Goal: Task Accomplishment & Management: Manage account settings

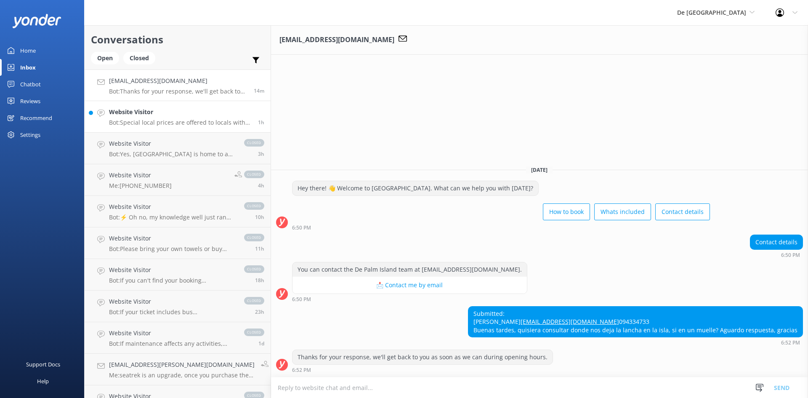
click at [168, 122] on p "Bot: Special local prices are offered to locals with valid local IDs. Please co…" at bounding box center [180, 123] width 143 height 8
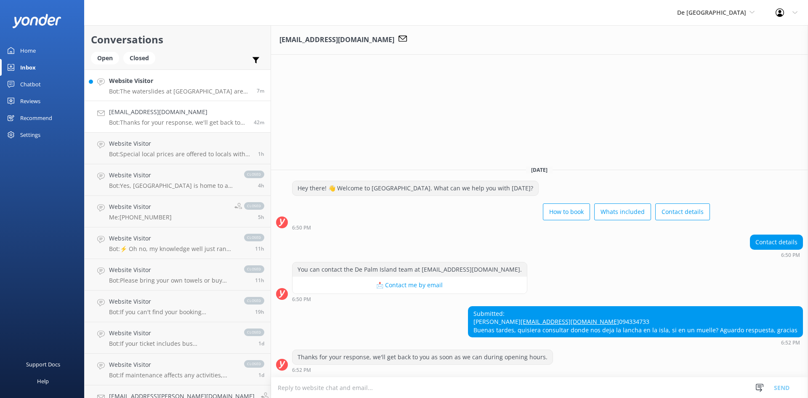
click at [164, 88] on p "Bot: The waterslides at [GEOGRAPHIC_DATA] are closed for maintenance during Aug…" at bounding box center [179, 92] width 141 height 8
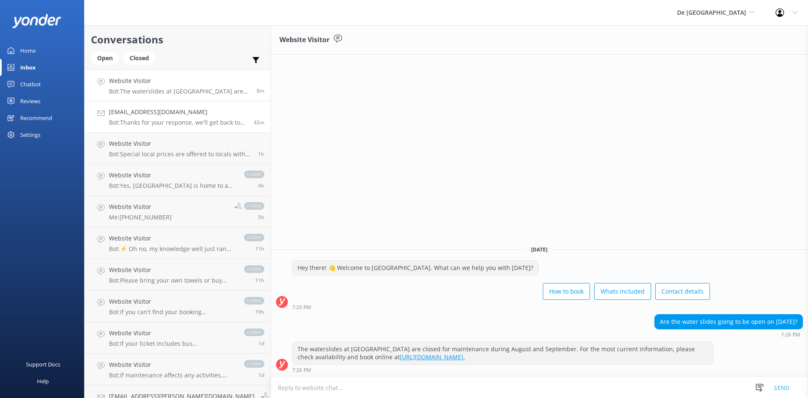
click at [173, 119] on p "Bot: Thanks for your response, we'll get back to you as soon as we can during o…" at bounding box center [178, 123] width 138 height 8
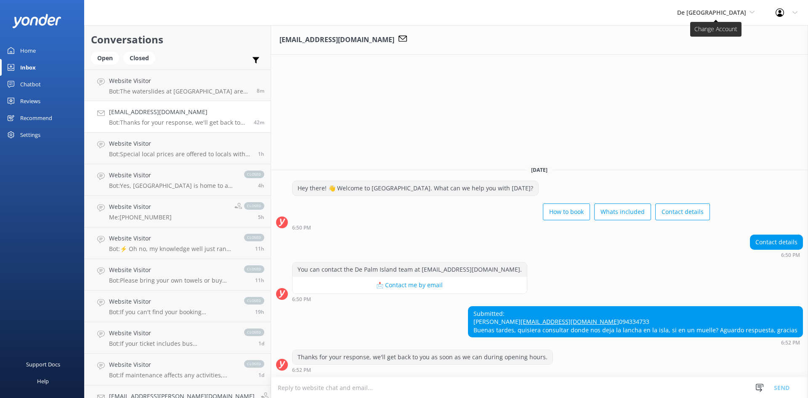
click at [749, 14] on span "De [GEOGRAPHIC_DATA]" at bounding box center [715, 12] width 77 height 9
click at [142, 110] on h4 "[EMAIL_ADDRESS][DOMAIN_NAME]" at bounding box center [178, 111] width 138 height 9
click at [536, 34] on div "[EMAIL_ADDRESS][DOMAIN_NAME]" at bounding box center [539, 39] width 537 height 29
click at [727, 12] on span "De [GEOGRAPHIC_DATA]" at bounding box center [711, 12] width 69 height 8
click at [744, 6] on div "De [GEOGRAPHIC_DATA] [GEOGRAPHIC_DATA] [GEOGRAPHIC_DATA]'s Activities Expert Th…" at bounding box center [716, 12] width 98 height 25
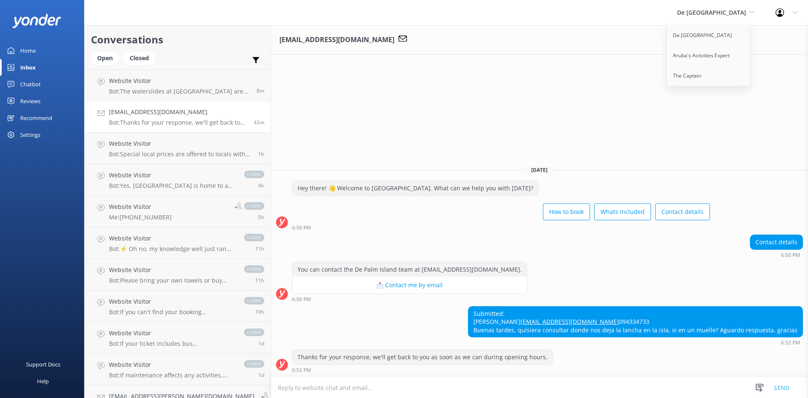
click at [495, 19] on div "De [GEOGRAPHIC_DATA] [GEOGRAPHIC_DATA] [GEOGRAPHIC_DATA]'s Activities Expert Th…" at bounding box center [404, 12] width 808 height 25
click at [165, 79] on h4 "Website Visitor" at bounding box center [179, 80] width 141 height 9
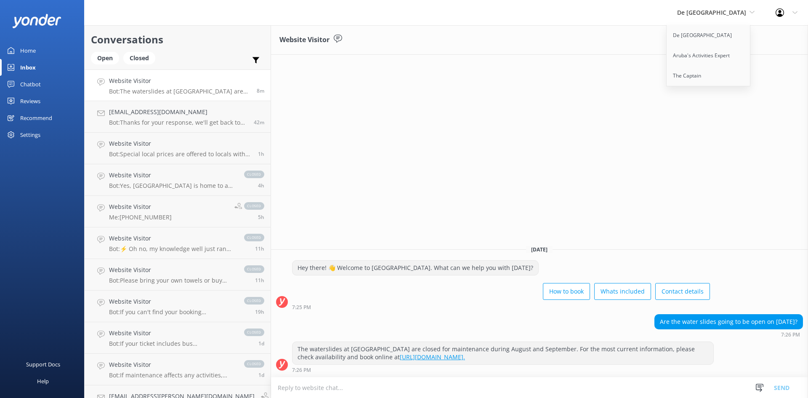
click at [619, 21] on div "De [GEOGRAPHIC_DATA] [GEOGRAPHIC_DATA] [GEOGRAPHIC_DATA]'s Activities Expert Th…" at bounding box center [404, 12] width 808 height 25
click at [154, 124] on p "Bot: Thanks for your response, we'll get back to you as soon as we can during o…" at bounding box center [178, 123] width 138 height 8
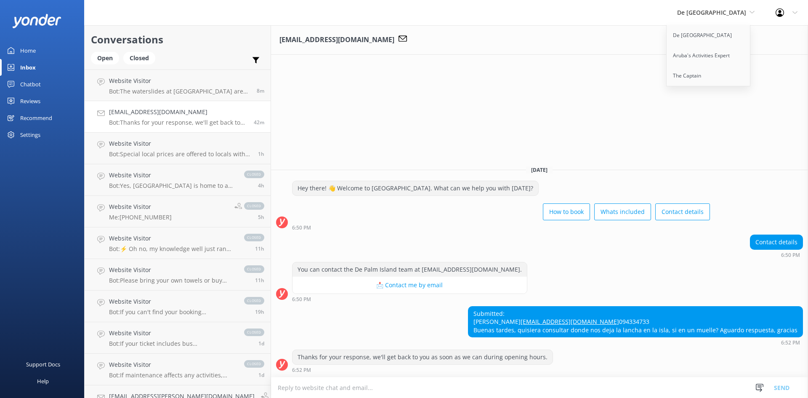
click at [154, 124] on p "Bot: Thanks for your response, we'll get back to you as soon as we can during o…" at bounding box center [178, 123] width 138 height 8
click at [21, 63] on div "Inbox" at bounding box center [28, 67] width 16 height 17
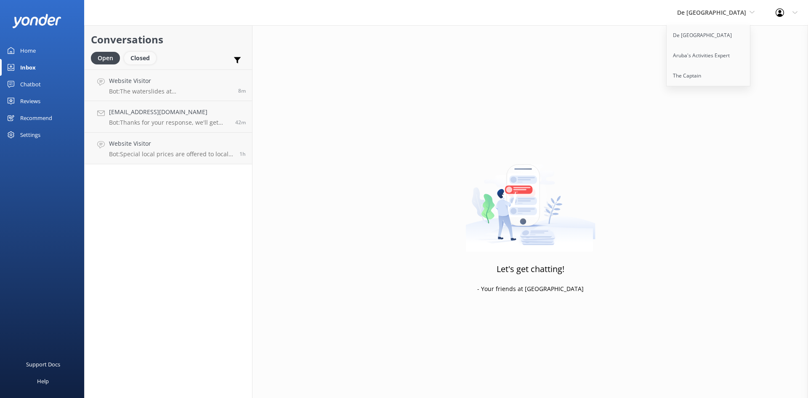
click at [140, 56] on div "Closed" at bounding box center [140, 58] width 32 height 13
